Goal: Task Accomplishment & Management: Manage account settings

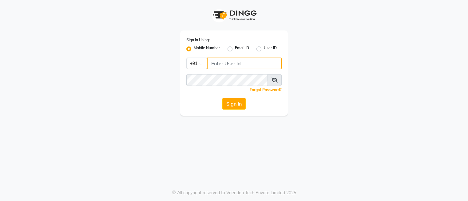
type input "9878303116"
drag, startPoint x: 0, startPoint y: 0, endPoint x: 229, endPoint y: 105, distance: 251.7
click at [229, 105] on button "Sign In" at bounding box center [233, 104] width 23 height 12
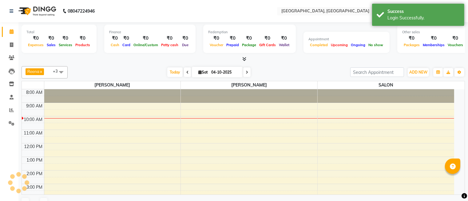
select select "en"
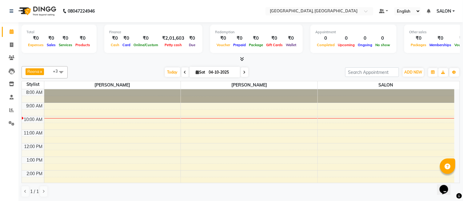
click at [241, 61] on icon at bounding box center [242, 59] width 4 height 5
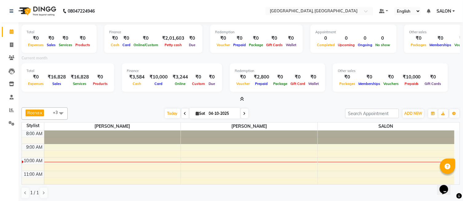
click at [243, 99] on icon at bounding box center [242, 99] width 4 height 5
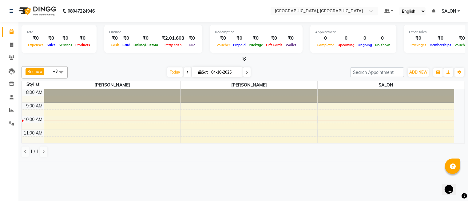
click at [246, 57] on icon at bounding box center [245, 59] width 4 height 5
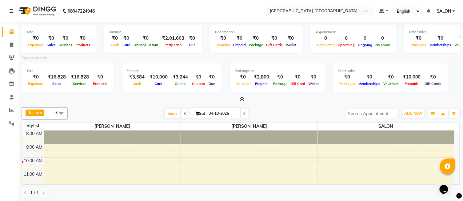
click at [242, 97] on icon at bounding box center [242, 99] width 4 height 5
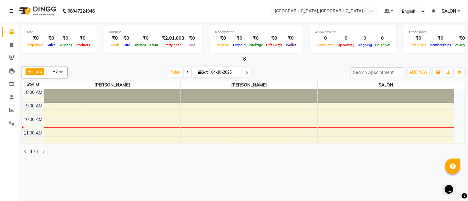
click at [243, 59] on icon at bounding box center [245, 59] width 4 height 5
